Goal: Task Accomplishment & Management: Manage account settings

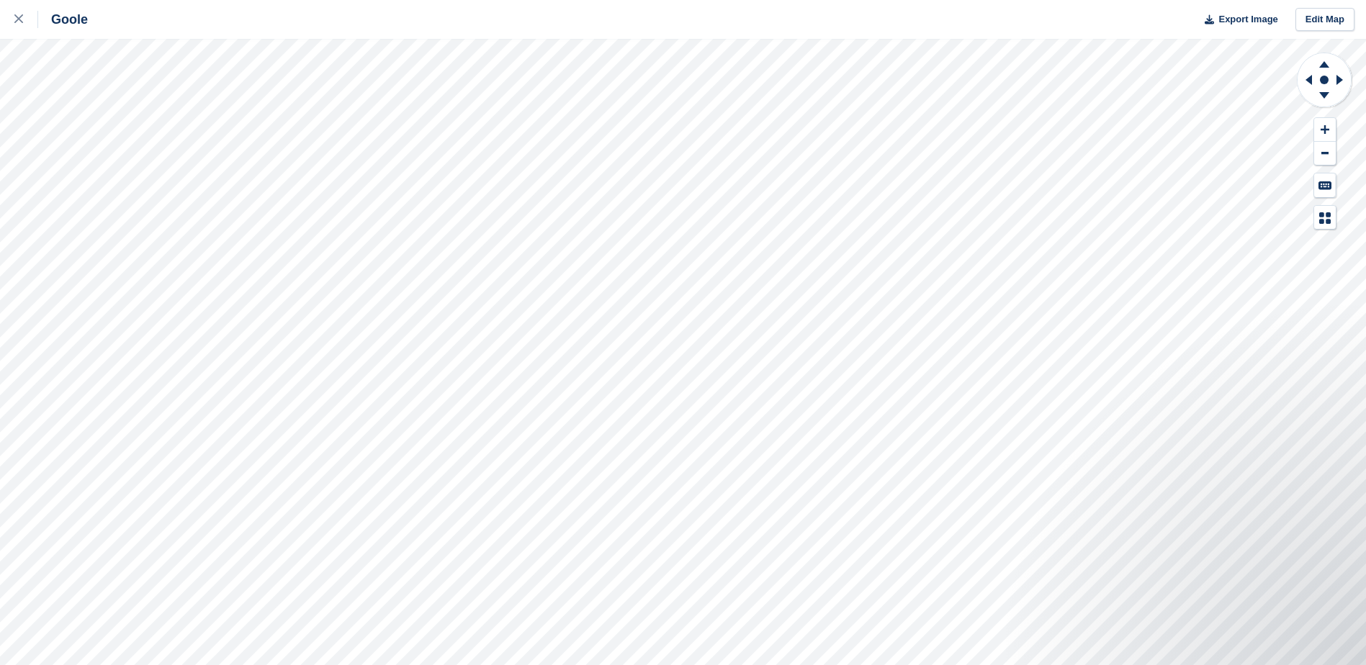
click at [9, 26] on link at bounding box center [19, 19] width 38 height 39
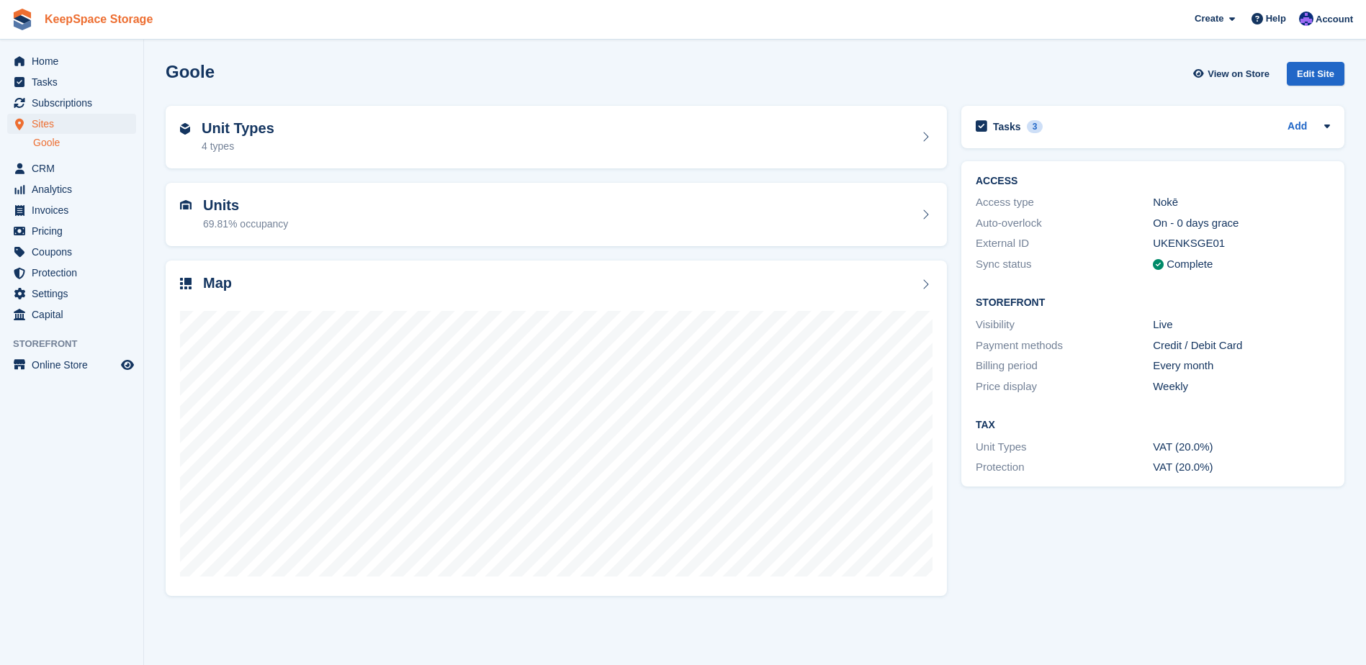
click at [117, 27] on link "KeepSpace Storage" at bounding box center [99, 19] width 120 height 24
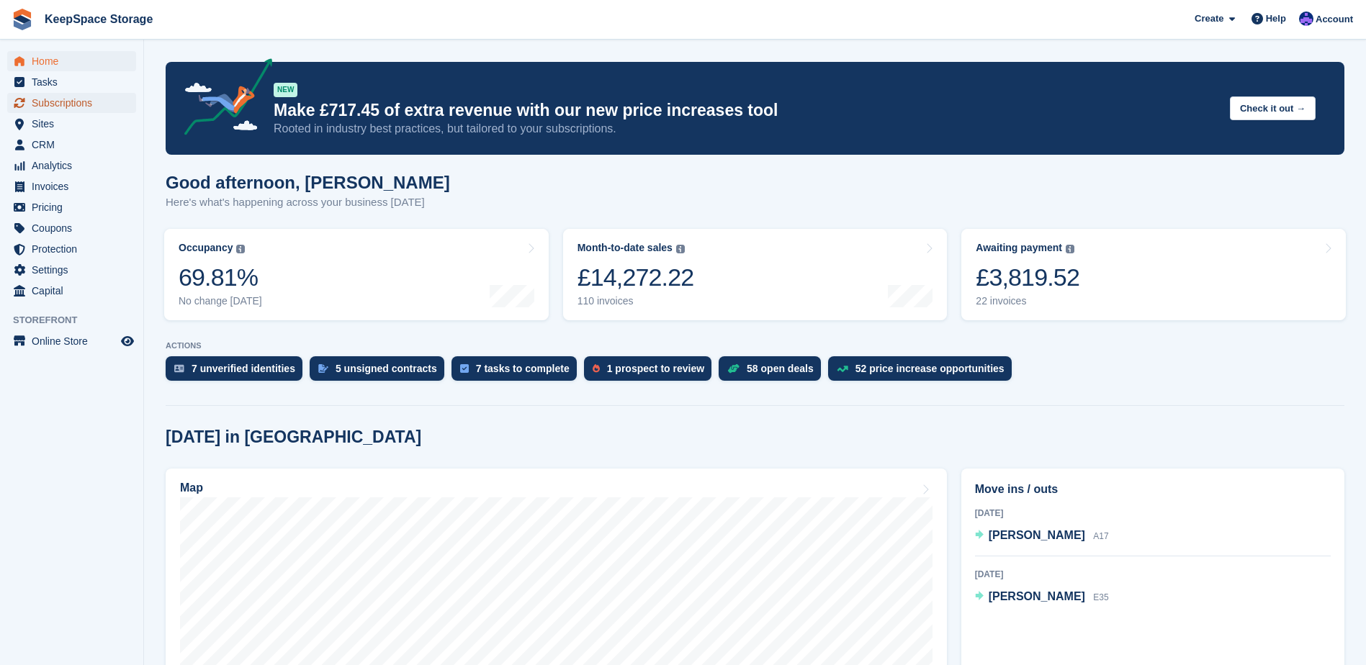
click at [82, 109] on span "Subscriptions" at bounding box center [75, 103] width 86 height 20
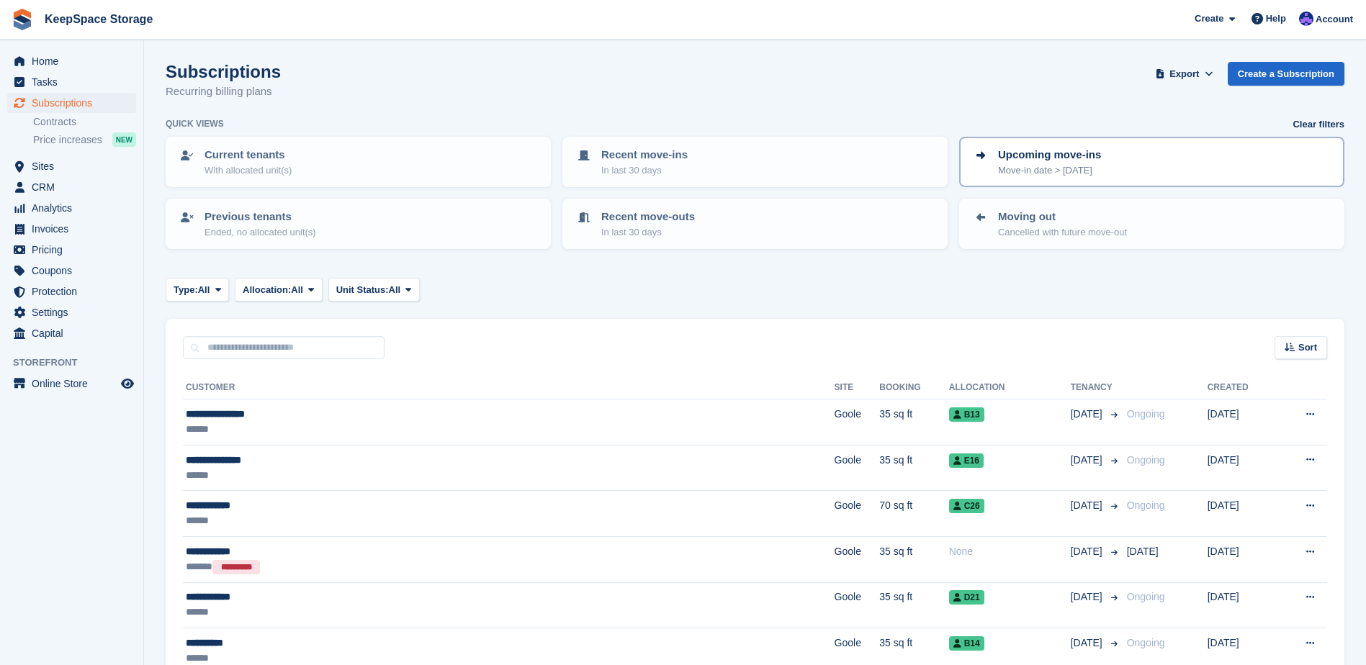
click at [1079, 167] on p "Move-in date > today" at bounding box center [1049, 170] width 103 height 14
